Goal: Task Accomplishment & Management: Manage account settings

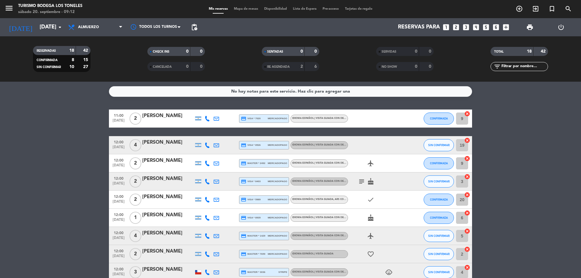
click at [121, 26] on icon at bounding box center [120, 27] width 3 height 5
click at [107, 52] on div "menu Turismo Bodega Los Toneles [DATE] 20. septiembre - 09:13 Mis reservas Mapa…" at bounding box center [290, 41] width 581 height 82
click at [180, 25] on span at bounding box center [181, 27] width 6 height 6
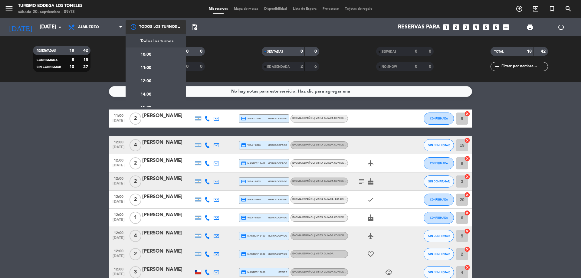
click at [144, 40] on span "Todos los turnos" at bounding box center [156, 41] width 33 height 7
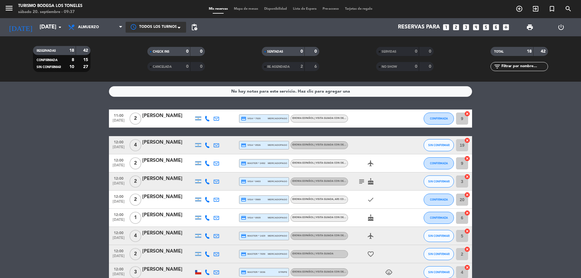
click at [50, 20] on div "[DATE] [DATE] arrow_drop_down" at bounding box center [35, 27] width 61 height 18
click at [8, 5] on icon "menu" at bounding box center [9, 8] width 9 height 9
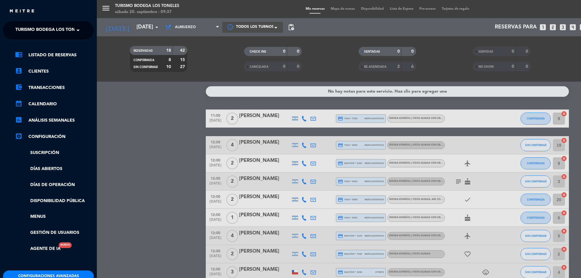
click at [75, 29] on span at bounding box center [79, 30] width 10 height 13
click at [59, 46] on div "Abrasado" at bounding box center [48, 46] width 90 height 9
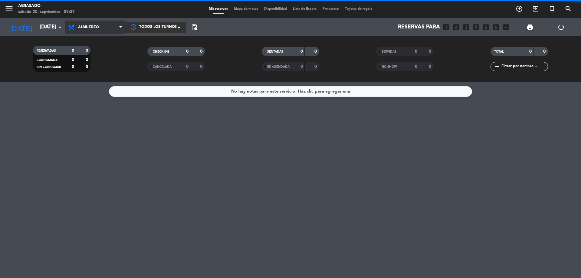
click at [111, 31] on span "Almuerzo" at bounding box center [95, 27] width 61 height 13
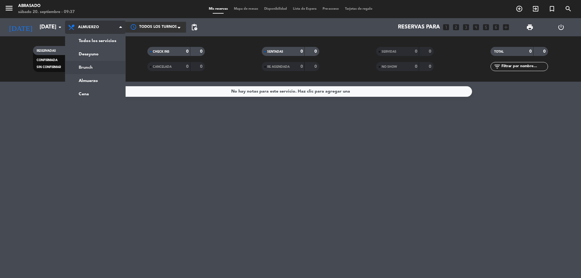
click at [94, 66] on div "menu Abrasado [DATE] 20. septiembre - 09:37 Mis reservas Mapa de mesas Disponib…" at bounding box center [290, 41] width 581 height 82
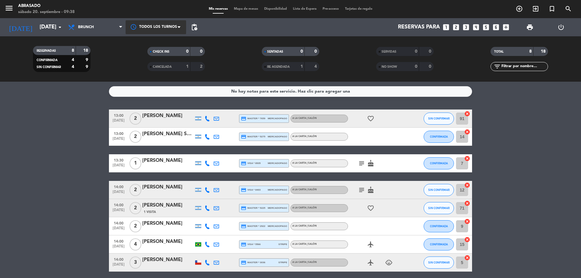
click at [581, 145] on bookings-row "13:00 [DATE] 2 [PERSON_NAME] credit_card master * 7659 mercadopago A la carta |…" at bounding box center [290, 191] width 581 height 162
click at [554, 147] on bookings-row "13:00 [DATE] 2 [PERSON_NAME] credit_card master * 7659 mercadopago A la carta |…" at bounding box center [290, 191] width 581 height 162
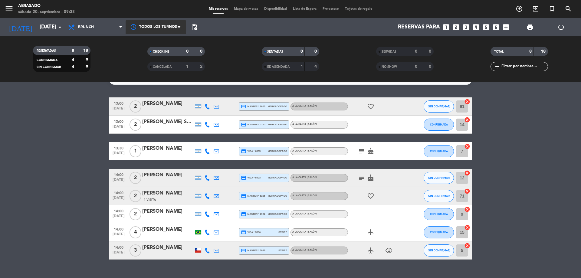
scroll to position [24, 0]
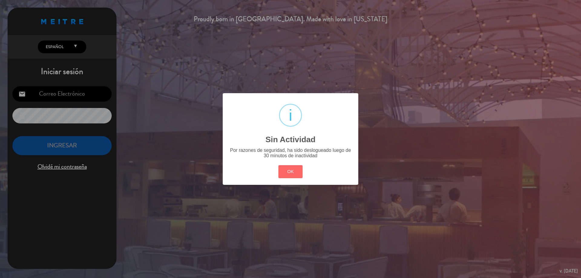
type input "[EMAIL_ADDRESS][DOMAIN_NAME]"
